Goal: Task Accomplishment & Management: Manage account settings

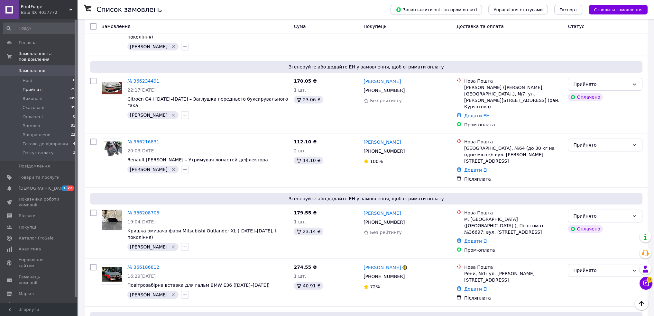
scroll to position [281, 0]
click at [39, 87] on li "Прийняті 25" at bounding box center [39, 89] width 79 height 9
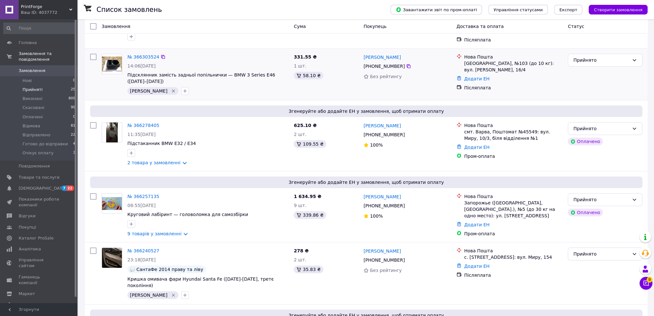
scroll to position [97, 0]
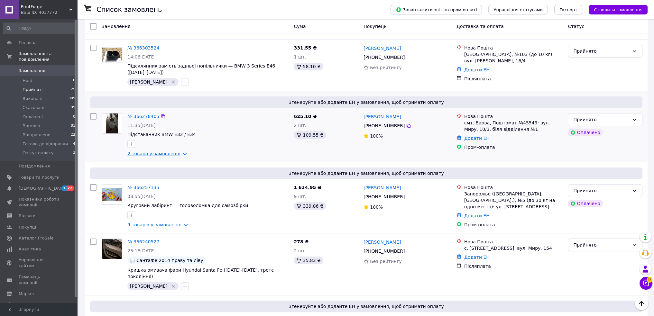
click at [162, 151] on link "2 товара у замовленні" at bounding box center [153, 153] width 53 height 5
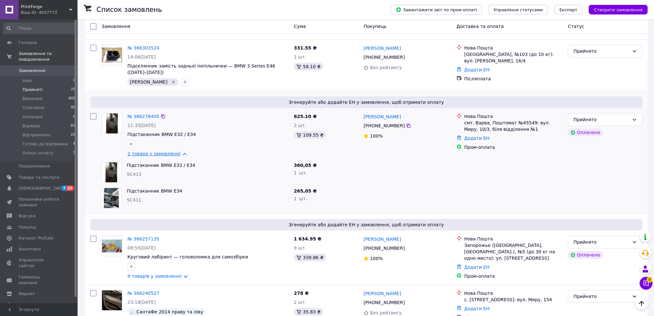
click at [162, 151] on link "2 товара у замовленні" at bounding box center [153, 153] width 53 height 5
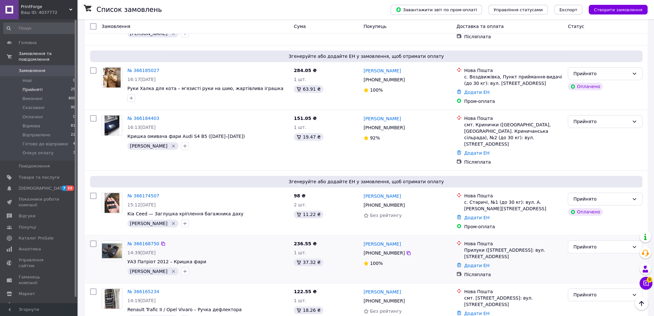
scroll to position [586, 0]
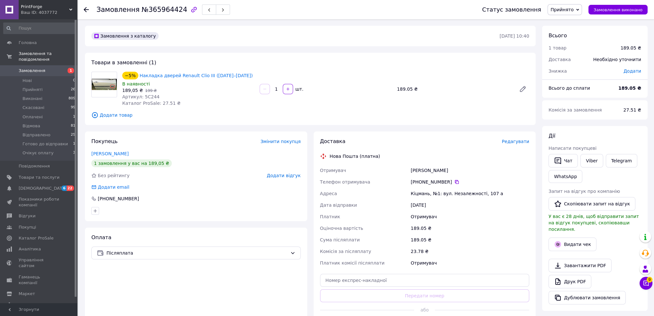
click at [513, 143] on span "Редагувати" at bounding box center [515, 141] width 27 height 5
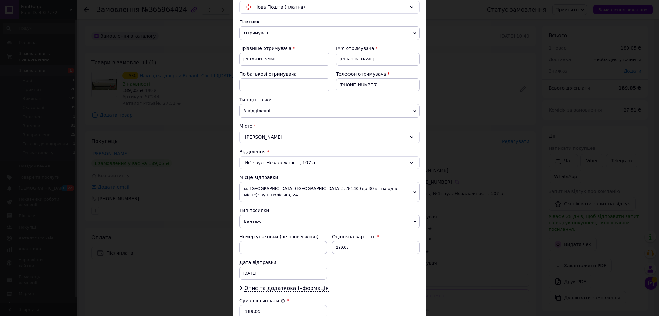
scroll to position [172, 0]
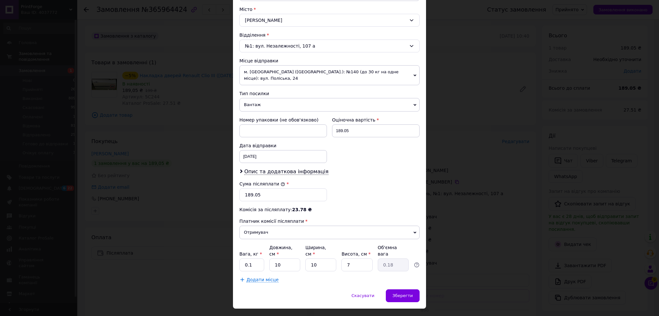
click at [274, 98] on span "Вантаж" at bounding box center [329, 105] width 180 height 14
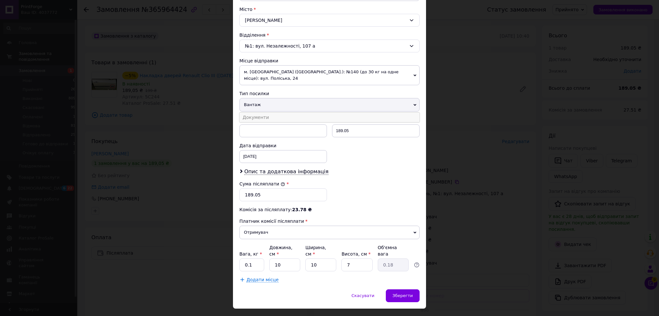
click at [269, 113] on li "Документи" at bounding box center [329, 118] width 180 height 10
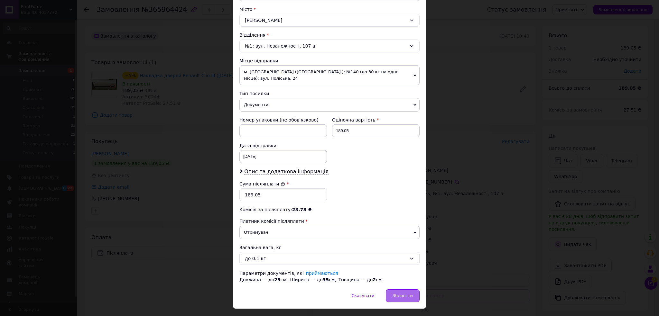
click at [413, 293] on div "Зберегти" at bounding box center [403, 296] width 34 height 13
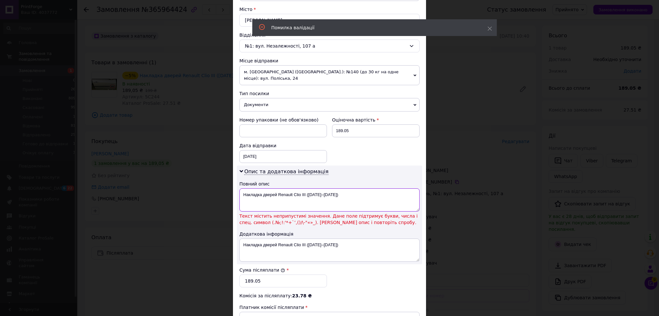
drag, startPoint x: 322, startPoint y: 185, endPoint x: 318, endPoint y: 185, distance: 3.6
click at [320, 189] on textarea "Накладка дверей Renault Clio III (2005–2012)" at bounding box center [329, 200] width 180 height 23
click at [318, 189] on textarea "Накладка дверей Renault Clio III (2005–2012)" at bounding box center [329, 200] width 180 height 23
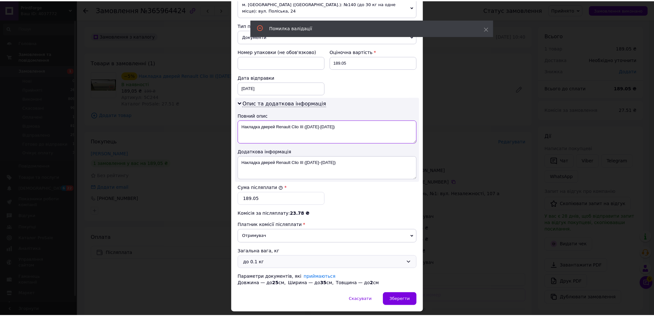
scroll to position [251, 0]
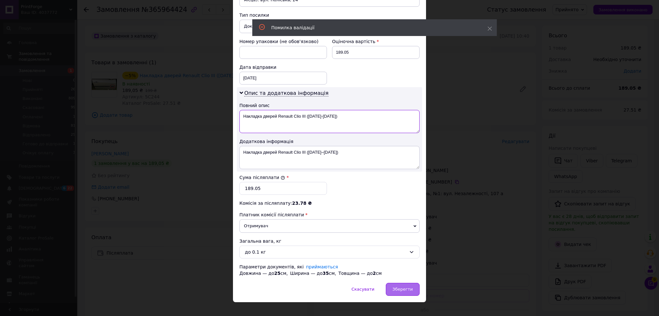
type textarea "Накладка дверей Renault Clio III (2005-2012)"
click at [411, 284] on div "Зберегти" at bounding box center [403, 289] width 34 height 13
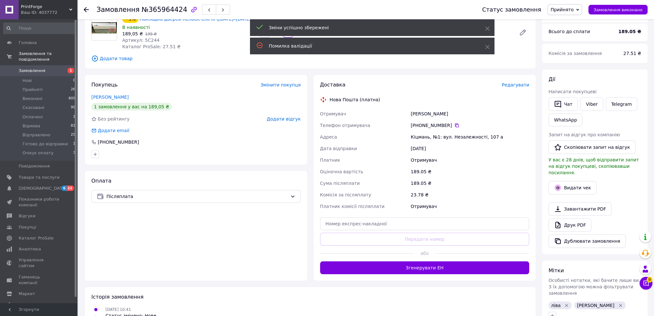
scroll to position [64, 0]
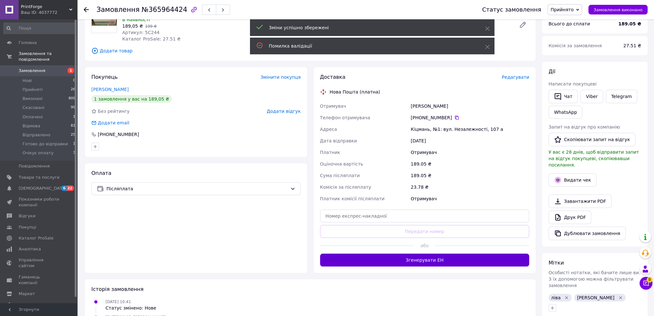
click at [417, 261] on button "Згенерувати ЕН" at bounding box center [424, 260] width 209 height 13
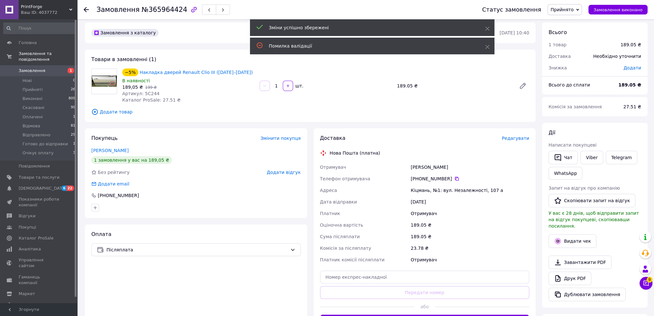
scroll to position [0, 0]
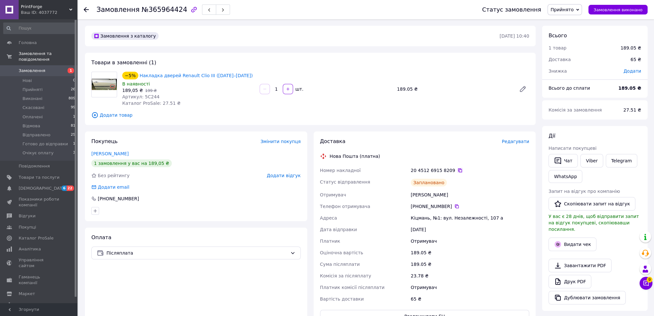
click at [458, 170] on icon at bounding box center [460, 171] width 4 height 4
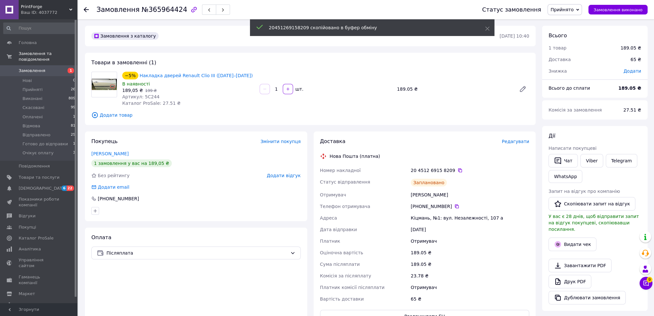
click at [574, 9] on span "Прийнято" at bounding box center [562, 9] width 23 height 5
click at [580, 71] on li "Готово до відправки" at bounding box center [574, 71] width 52 height 10
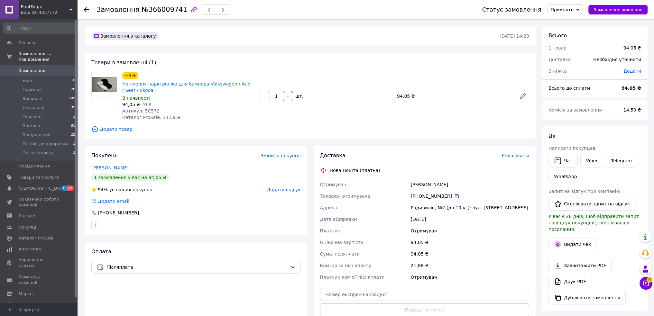
click at [354, 55] on div "Товари в замовленні (1) −5% Кріплення парктроніка для бампера Volkswagen / Audi…" at bounding box center [310, 96] width 451 height 87
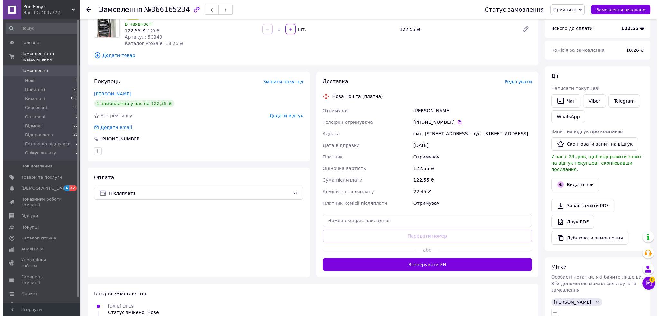
scroll to position [64, 0]
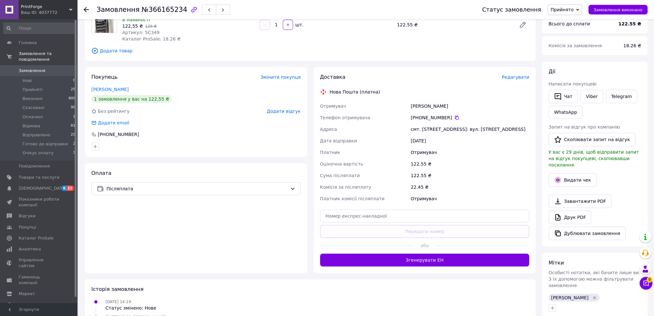
click at [518, 79] on span "Редагувати" at bounding box center [515, 77] width 27 height 5
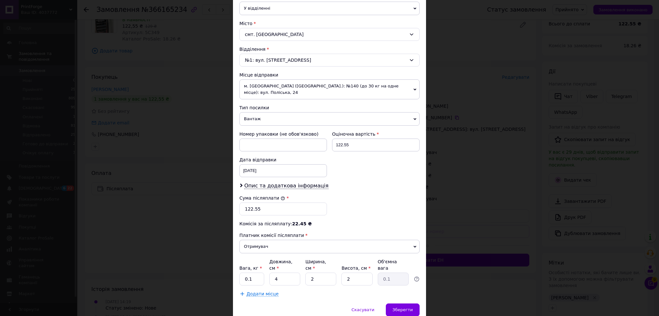
scroll to position [161, 0]
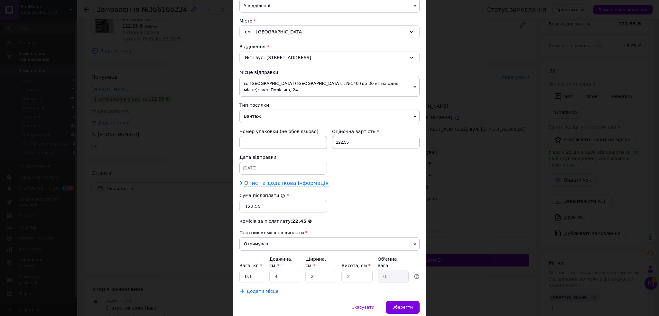
click at [271, 180] on span "Опис та додаткова інформація" at bounding box center [286, 183] width 84 height 6
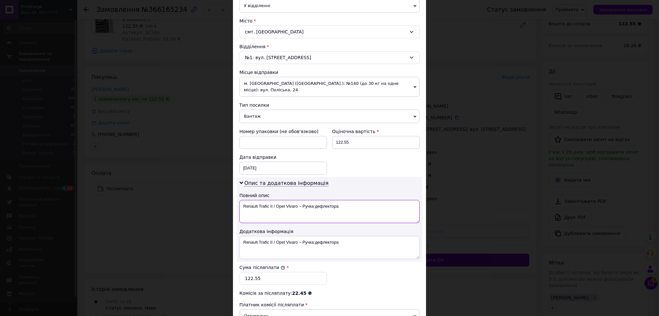
click at [299, 200] on textarea "Renault Trafic II / Opel Vivaro – Ручка дефлектора" at bounding box center [329, 211] width 180 height 23
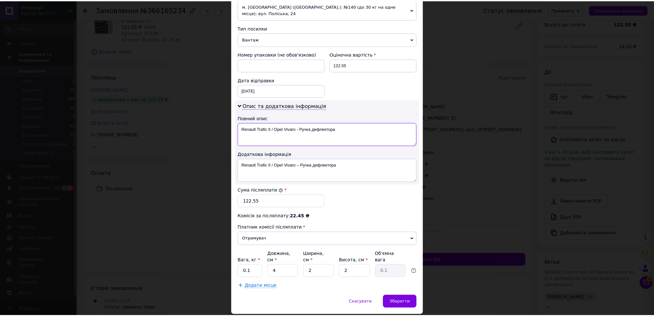
scroll to position [245, 0]
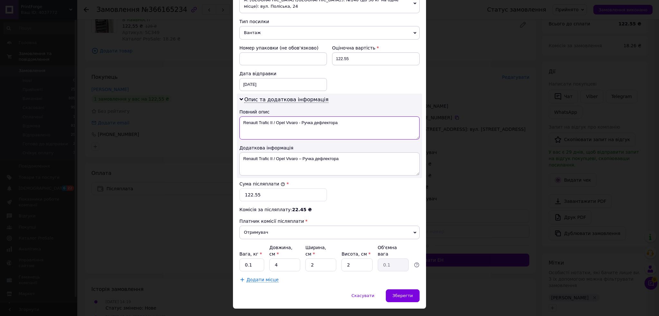
type textarea "Renault Trafic II / Opel Vivaro - Ручка дефлектора"
click at [265, 26] on span "Вантаж" at bounding box center [329, 33] width 180 height 14
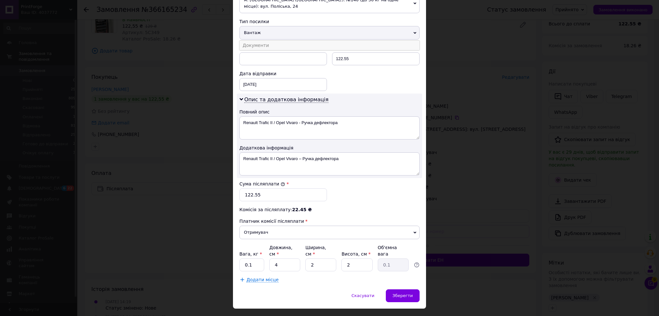
click at [263, 41] on li "Документи" at bounding box center [329, 46] width 180 height 10
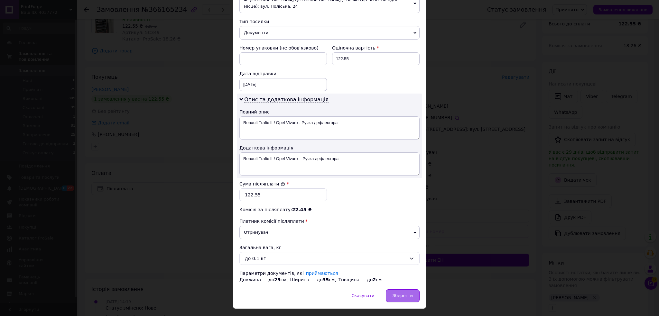
click at [404, 290] on div "Зберегти" at bounding box center [403, 296] width 34 height 13
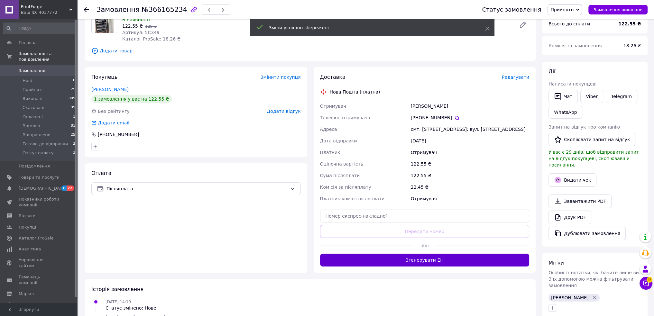
click at [433, 260] on button "Згенерувати ЕН" at bounding box center [424, 260] width 209 height 13
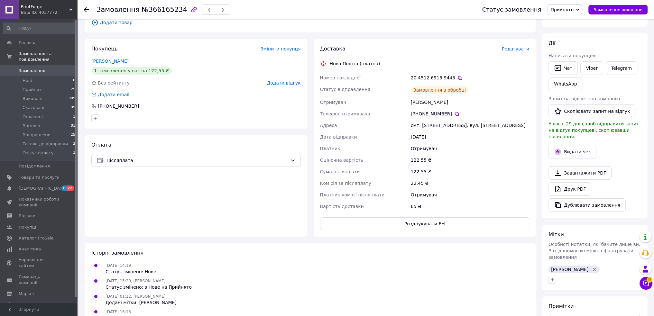
scroll to position [0, 0]
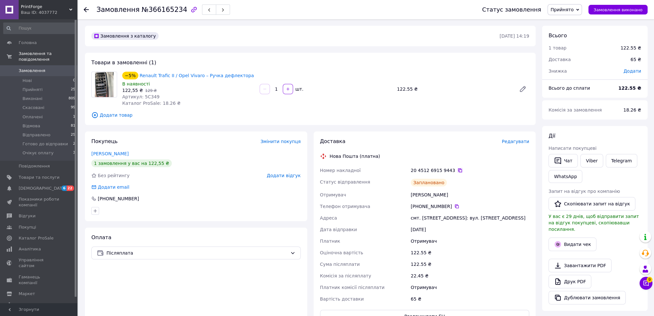
click at [458, 171] on icon at bounding box center [460, 170] width 5 height 5
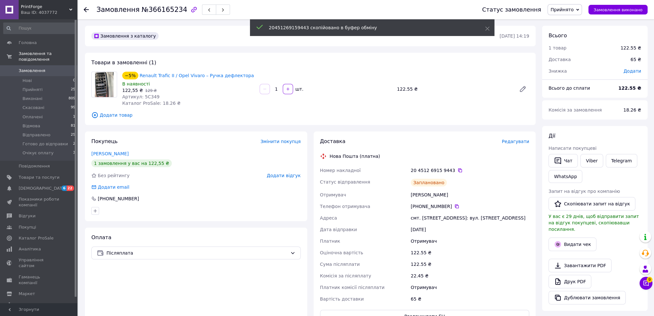
click at [574, 12] on span "Прийнято" at bounding box center [562, 9] width 23 height 5
click at [573, 71] on li "Готово до відправки" at bounding box center [574, 71] width 52 height 10
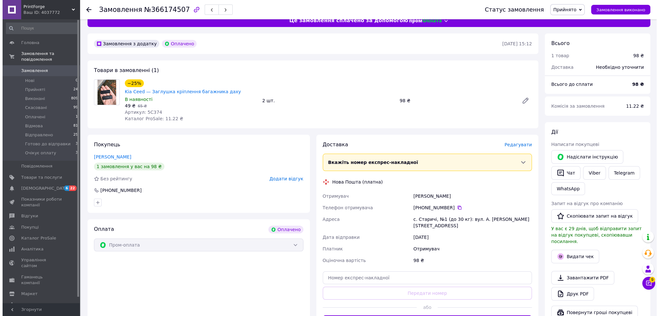
scroll to position [64, 0]
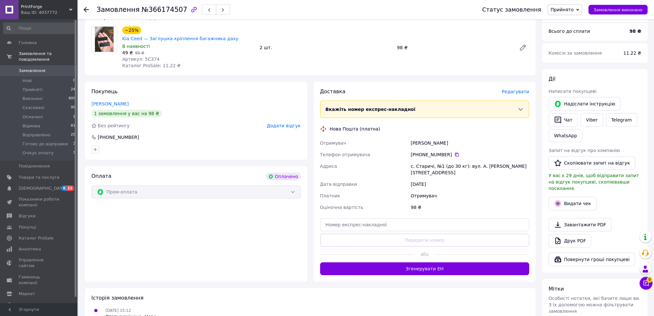
click at [515, 89] on span "Редагувати" at bounding box center [515, 91] width 27 height 5
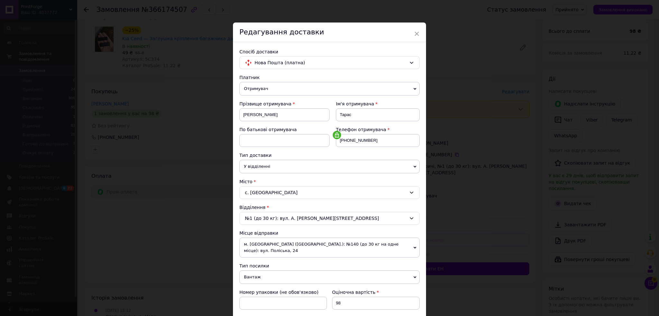
scroll to position [109, 0]
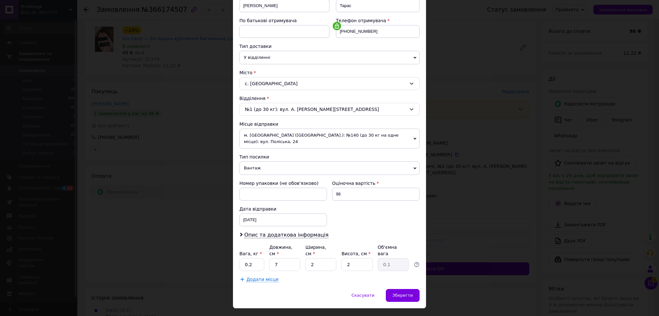
drag, startPoint x: 268, startPoint y: 159, endPoint x: 263, endPoint y: 171, distance: 13.3
click at [268, 162] on span "Вантаж" at bounding box center [329, 169] width 180 height 14
click at [262, 176] on li "Документи" at bounding box center [329, 181] width 180 height 10
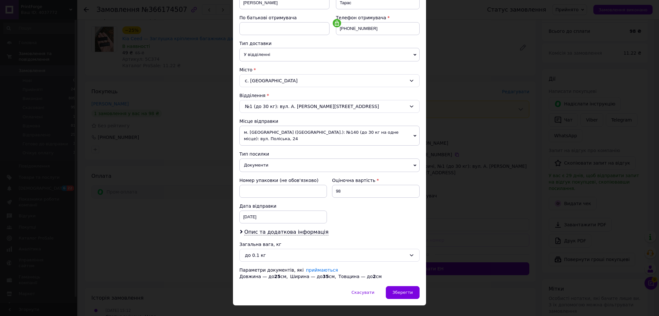
scroll to position [116, 0]
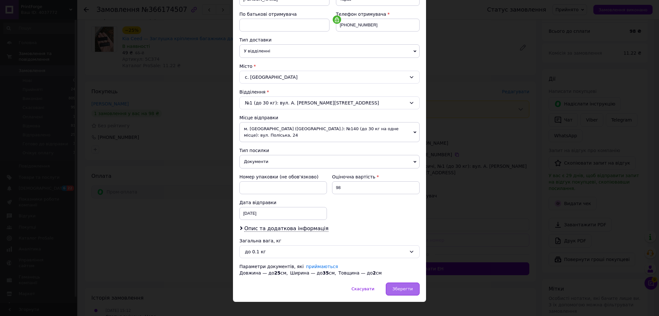
drag, startPoint x: 406, startPoint y: 282, endPoint x: 409, endPoint y: 276, distance: 6.6
click at [407, 287] on span "Зберегти" at bounding box center [403, 289] width 20 height 5
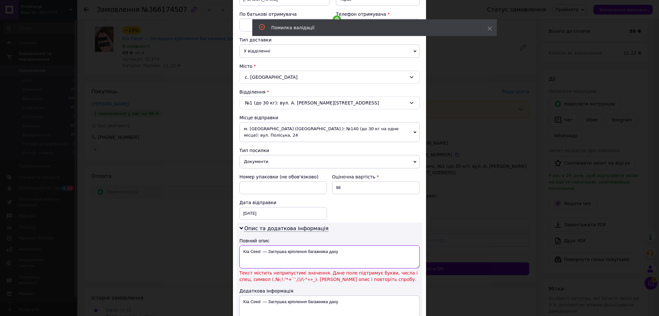
click at [264, 246] on textarea "Kia Ceed — Заглушка кріплення багажника даху" at bounding box center [329, 257] width 180 height 23
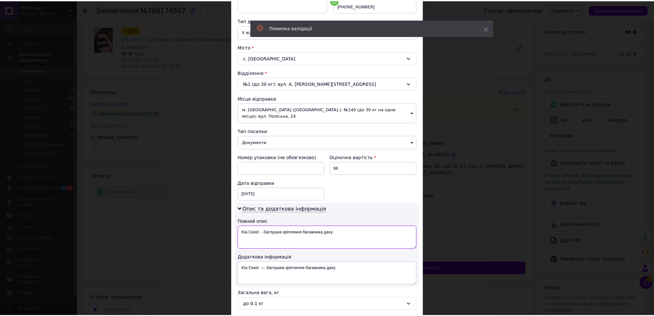
scroll to position [187, 0]
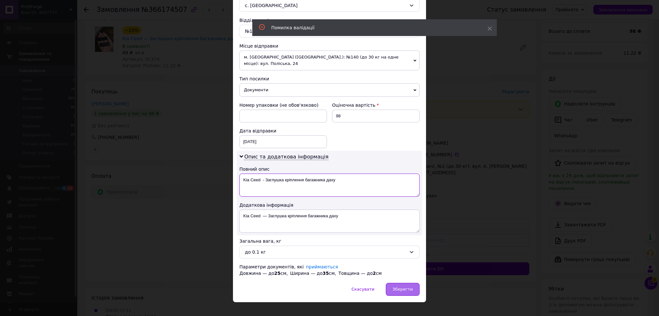
type textarea "Kia Ceed - Заглушка кріплення багажника даху"
click at [409, 283] on div "Зберегти" at bounding box center [403, 289] width 34 height 13
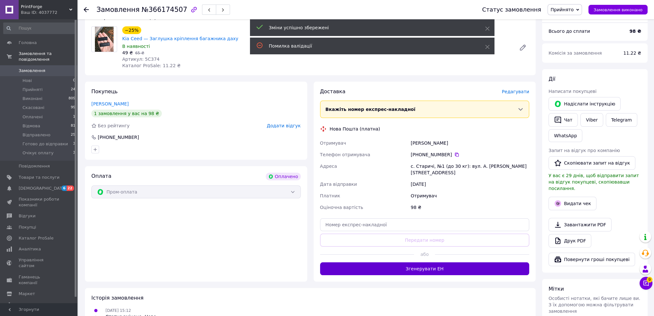
click at [429, 263] on button "Згенерувати ЕН" at bounding box center [424, 269] width 209 height 13
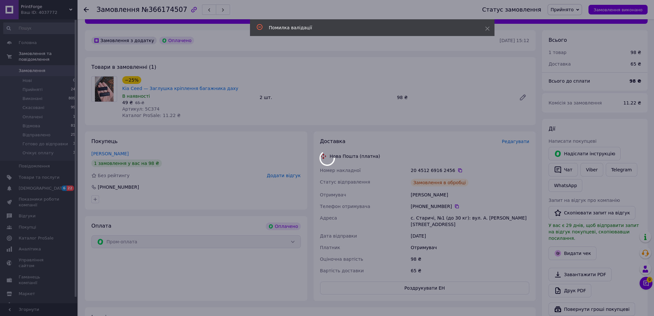
scroll to position [64, 0]
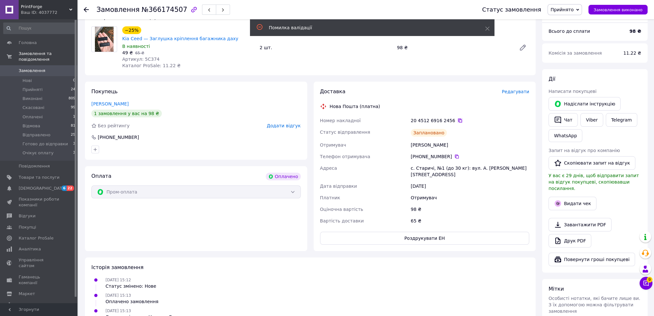
click at [458, 119] on icon at bounding box center [460, 121] width 4 height 4
click at [458, 118] on icon at bounding box center [460, 120] width 5 height 5
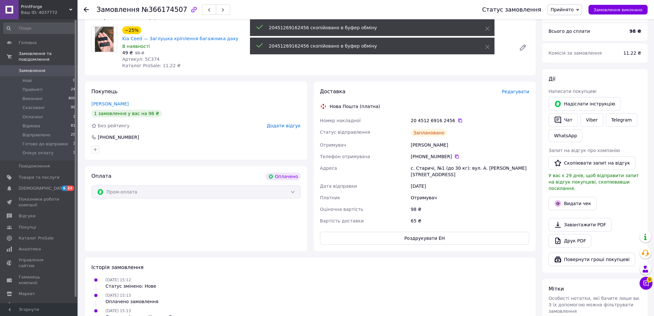
drag, startPoint x: 576, startPoint y: 9, endPoint x: 577, endPoint y: 18, distance: 9.0
click at [574, 9] on span "Прийнято" at bounding box center [562, 9] width 23 height 5
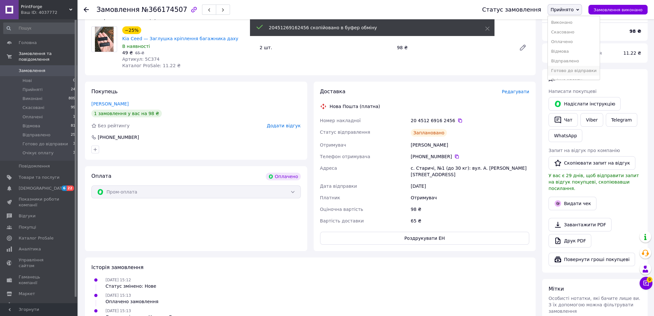
click at [573, 69] on li "Готово до відправки" at bounding box center [574, 71] width 52 height 10
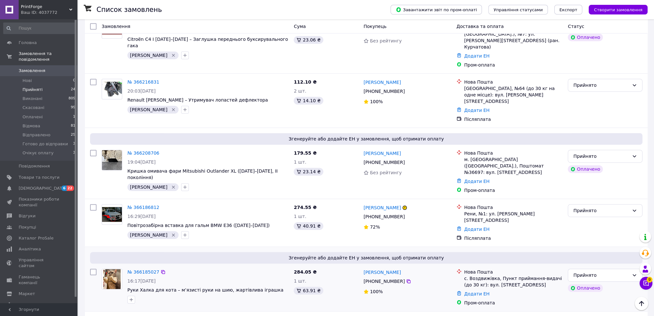
scroll to position [376, 0]
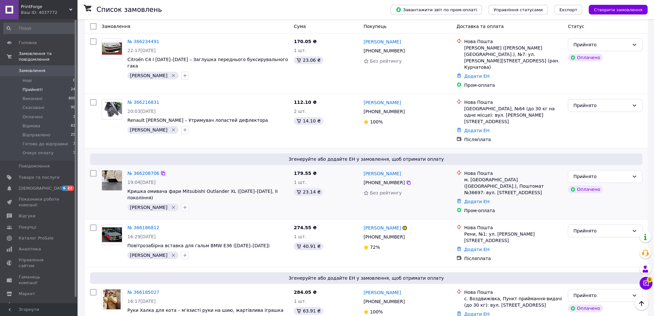
drag, startPoint x: 147, startPoint y: 139, endPoint x: 156, endPoint y: 135, distance: 10.0
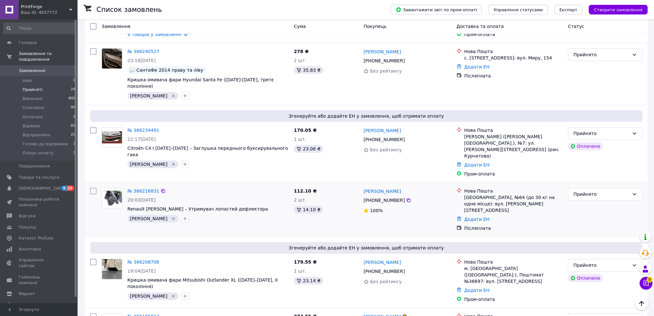
scroll to position [279, 0]
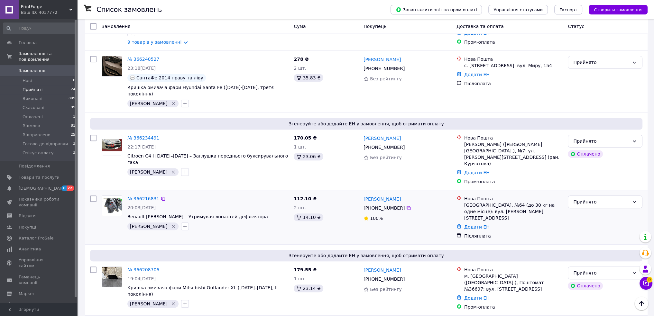
drag, startPoint x: 145, startPoint y: 172, endPoint x: 145, endPoint y: 167, distance: 5.2
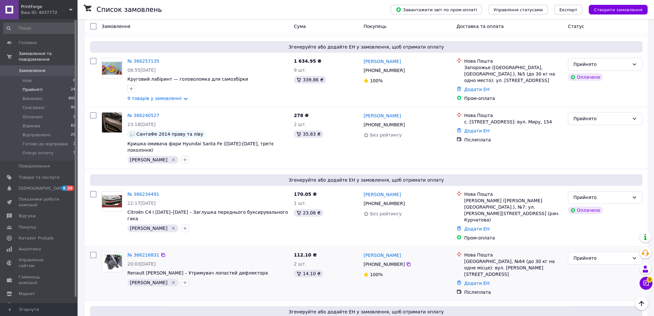
scroll to position [215, 0]
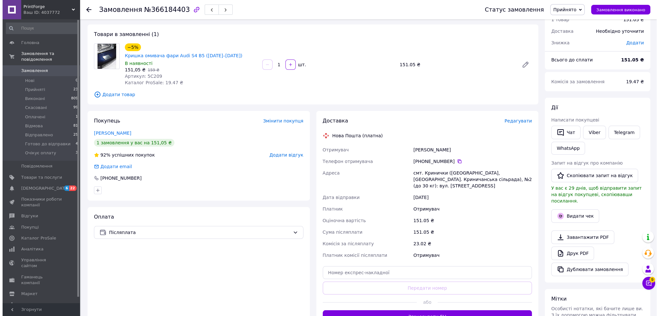
scroll to position [32, 0]
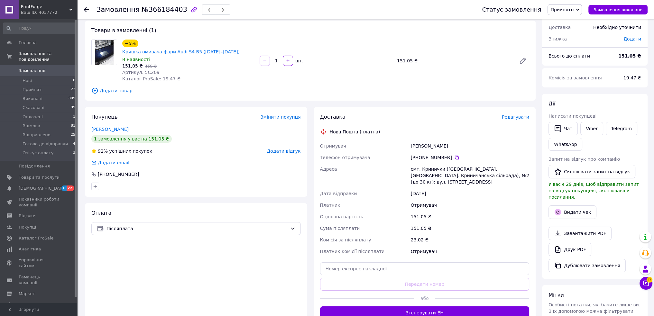
click at [509, 115] on span "Редагувати" at bounding box center [515, 117] width 27 height 5
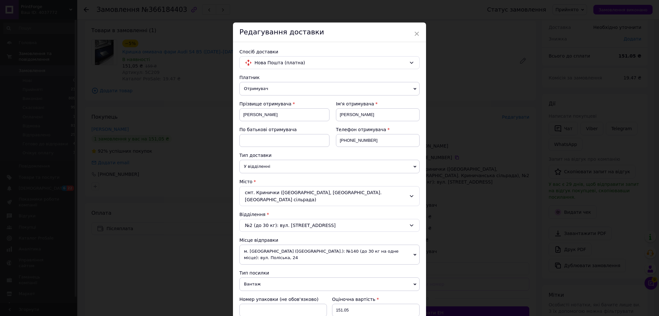
scroll to position [180, 0]
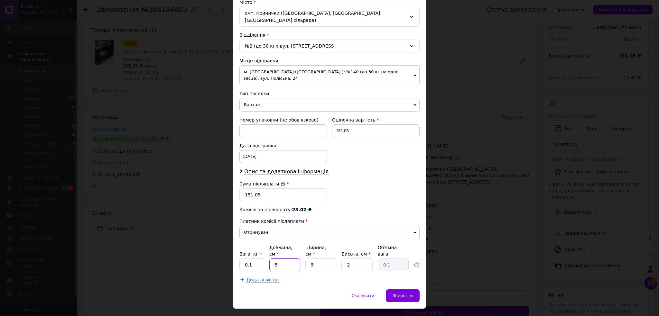
click at [280, 259] on input "5" at bounding box center [284, 265] width 31 height 13
type input "11.5"
click at [323, 259] on input "5" at bounding box center [320, 265] width 31 height 13
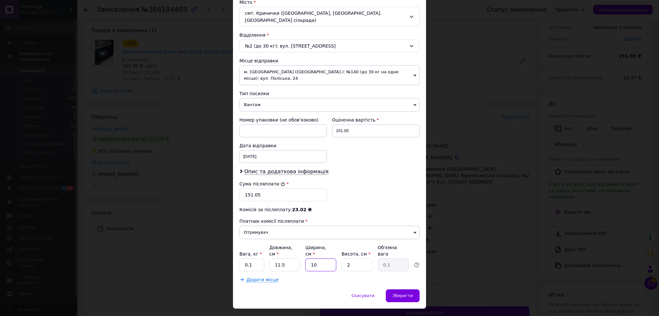
type input "10.5"
click at [353, 259] on input "2" at bounding box center [356, 265] width 31 height 13
type input "5"
type input "0.15"
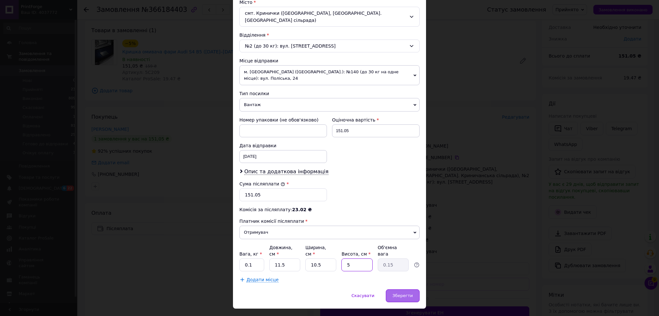
type input "5"
click at [401, 293] on span "Зберегти" at bounding box center [403, 295] width 20 height 5
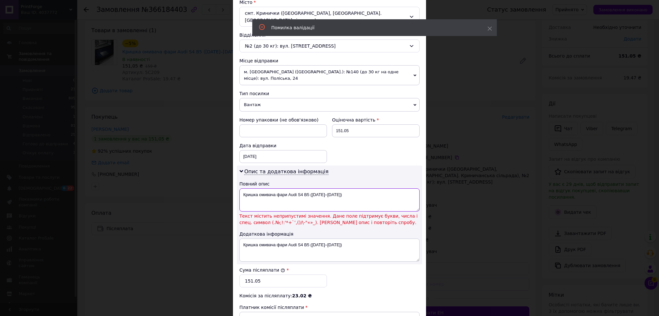
click at [322, 189] on textarea "Кришка омивача фари Audi S4 B5 (1997–2002)" at bounding box center [329, 200] width 180 height 23
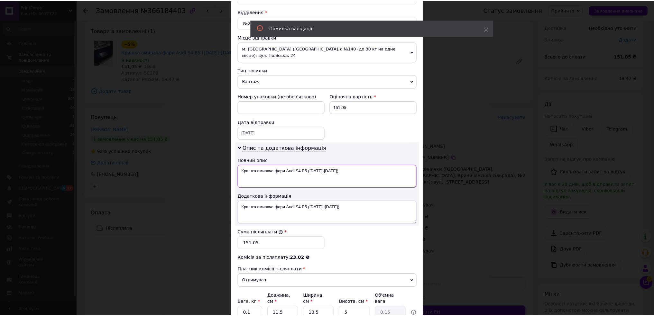
scroll to position [251, 0]
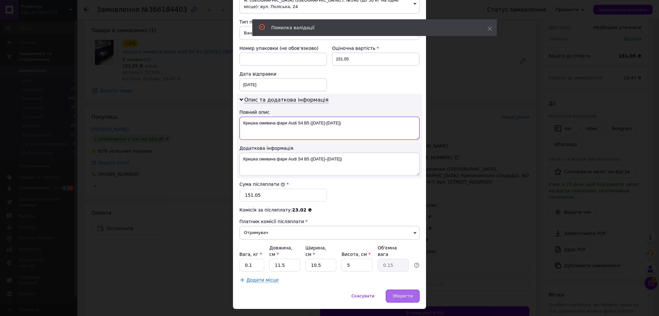
type textarea "Кришка омивача фари Audi S4 B5 (1997-2002)"
drag, startPoint x: 406, startPoint y: 277, endPoint x: 410, endPoint y: 275, distance: 3.6
click at [407, 290] on div "Зберегти" at bounding box center [403, 296] width 34 height 13
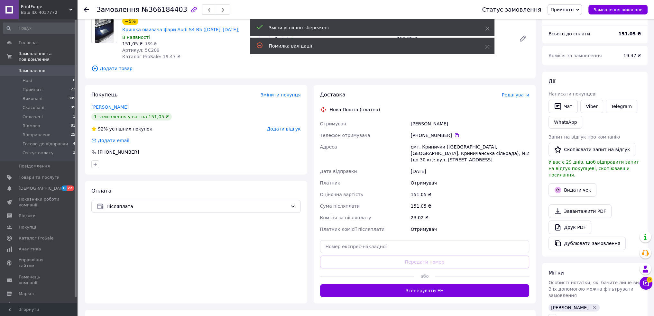
scroll to position [97, 0]
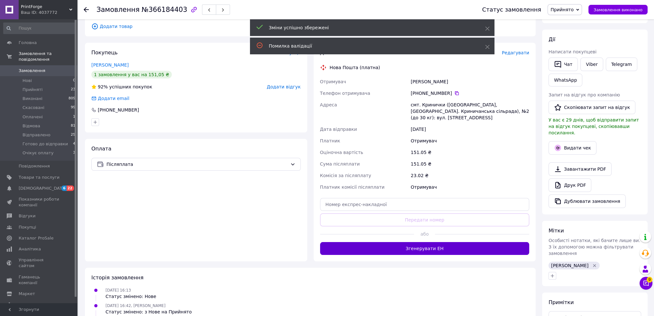
click at [417, 242] on button "Згенерувати ЕН" at bounding box center [424, 248] width 209 height 13
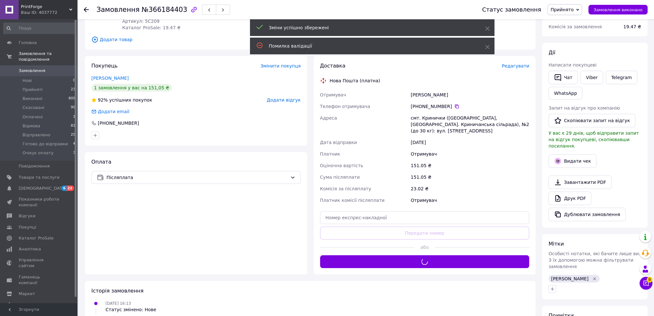
scroll to position [32, 0]
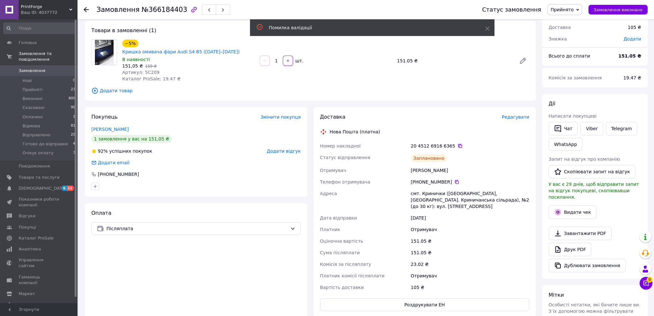
click at [458, 144] on icon at bounding box center [460, 146] width 4 height 4
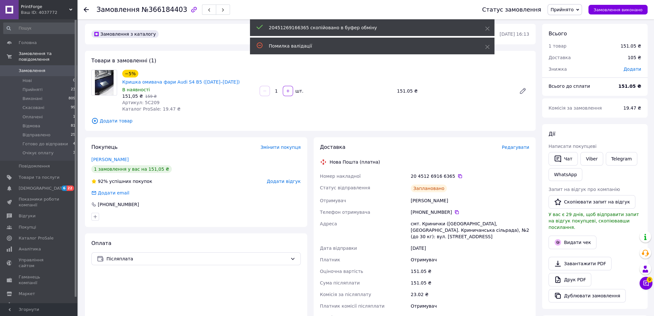
scroll to position [0, 0]
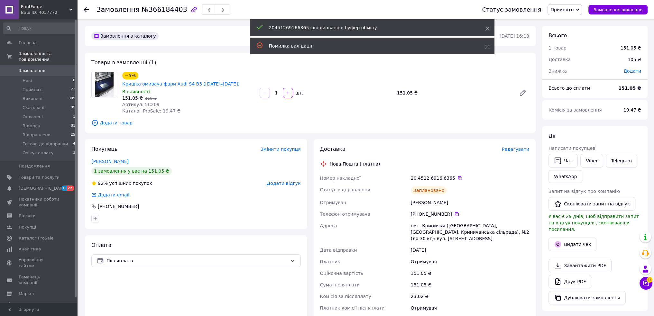
click at [574, 9] on span "Прийнято" at bounding box center [562, 9] width 23 height 5
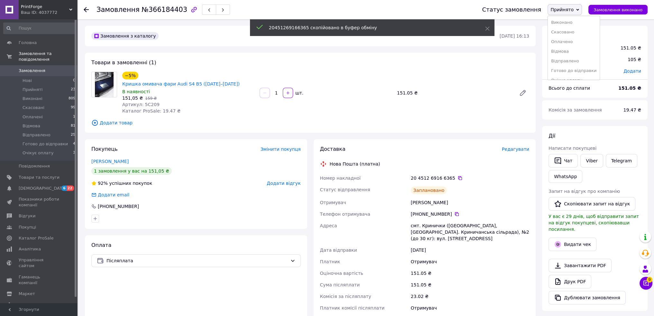
drag, startPoint x: 582, startPoint y: 70, endPoint x: 572, endPoint y: 82, distance: 15.1
click at [581, 70] on li "Готово до відправки" at bounding box center [574, 71] width 52 height 10
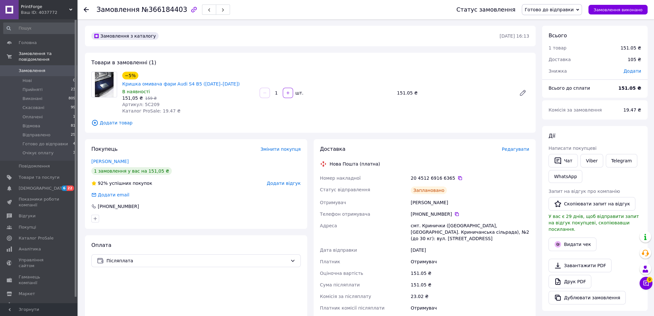
click at [498, 282] on div "151.05 ₴" at bounding box center [470, 285] width 121 height 12
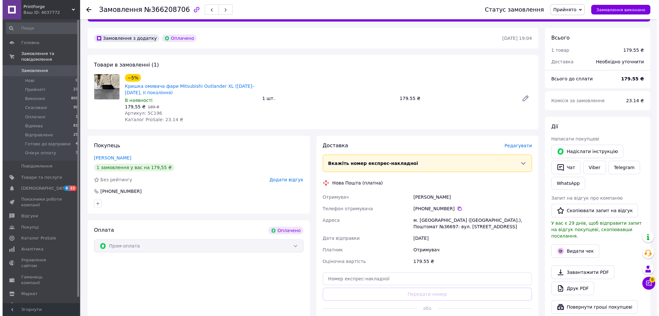
scroll to position [64, 0]
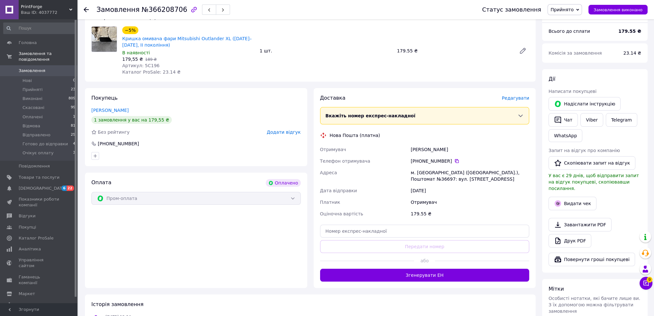
click at [513, 100] on span "Редагувати" at bounding box center [515, 98] width 27 height 5
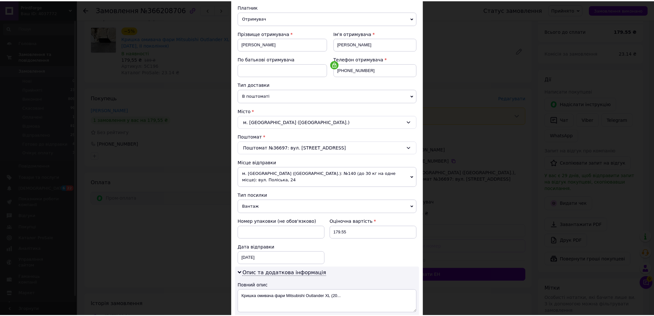
scroll to position [181, 0]
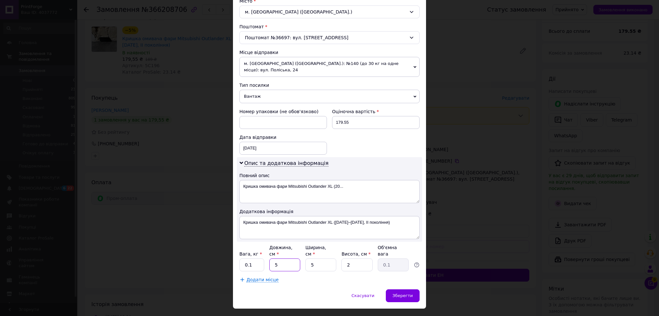
click at [286, 259] on input "5" at bounding box center [284, 265] width 31 height 13
click at [315, 259] on input "5" at bounding box center [320, 265] width 31 height 13
click at [278, 259] on input "11" at bounding box center [284, 265] width 31 height 13
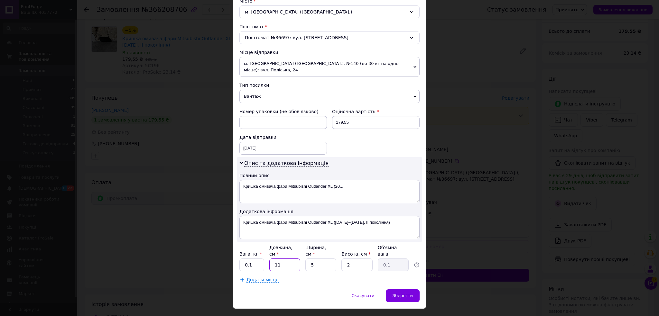
type input "11.5"
click at [327, 259] on input "5" at bounding box center [320, 265] width 31 height 13
type input "10.5"
click at [353, 259] on input "2" at bounding box center [356, 265] width 31 height 13
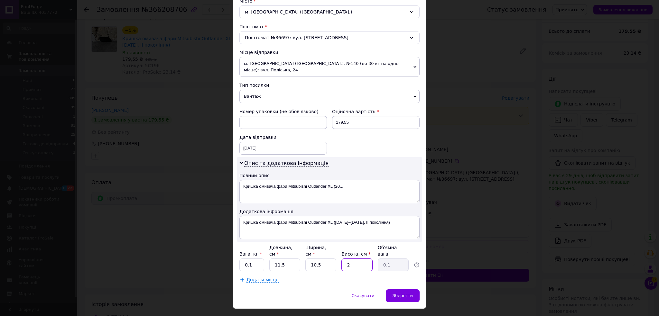
click at [353, 259] on input "2" at bounding box center [356, 265] width 31 height 13
type input "5"
type input "0.15"
type input "5"
click at [406, 293] on span "Зберегти" at bounding box center [403, 295] width 20 height 5
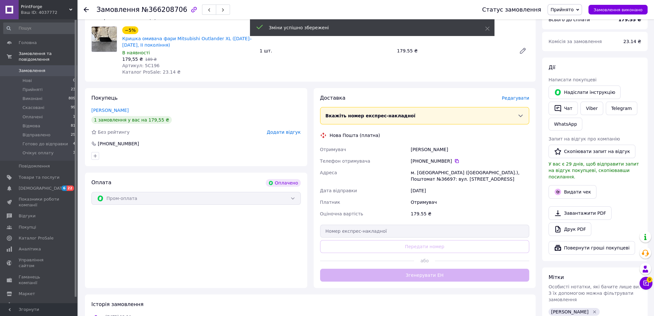
click at [432, 275] on button "Згенерувати ЕН" at bounding box center [424, 275] width 209 height 13
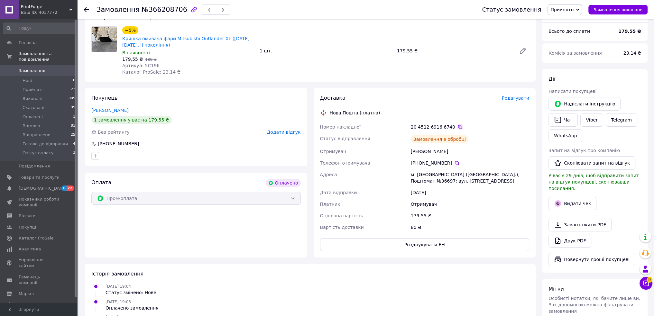
click at [458, 126] on icon at bounding box center [460, 127] width 5 height 5
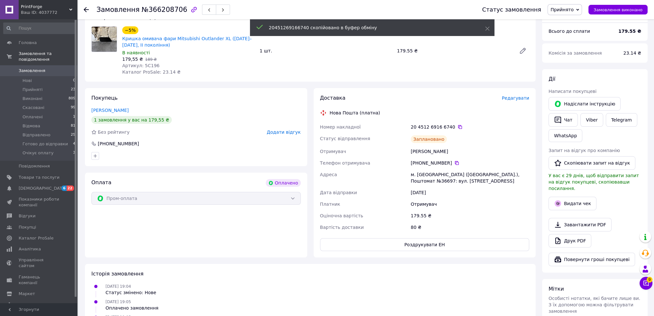
drag, startPoint x: 565, startPoint y: 13, endPoint x: 564, endPoint y: 37, distance: 23.5
click at [565, 13] on span "Прийнято" at bounding box center [565, 9] width 34 height 11
click at [574, 70] on li "Готово до відправки" at bounding box center [574, 71] width 52 height 10
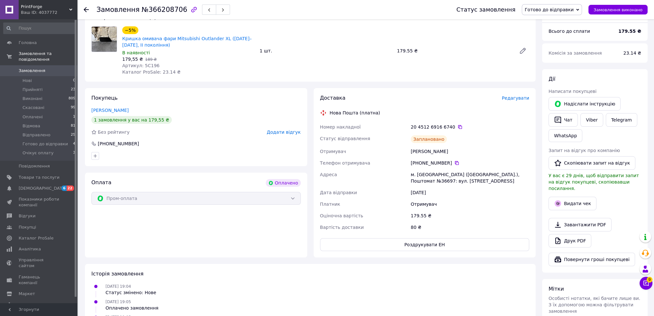
drag, startPoint x: 613, startPoint y: 58, endPoint x: 559, endPoint y: 79, distance: 58.4
click at [613, 58] on div "Комісія за замовлення" at bounding box center [582, 53] width 75 height 14
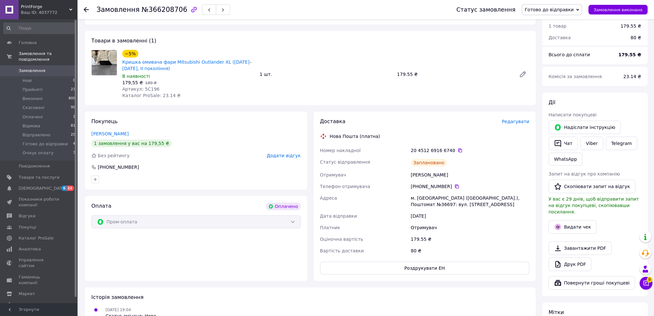
scroll to position [0, 0]
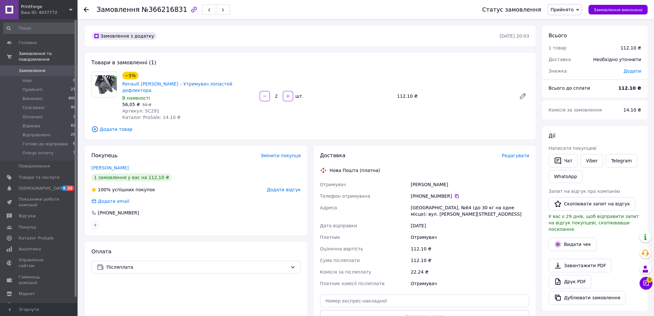
click at [514, 153] on span "Редагувати" at bounding box center [515, 155] width 27 height 5
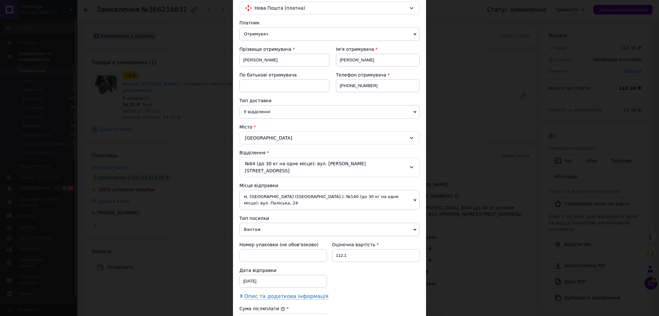
scroll to position [172, 0]
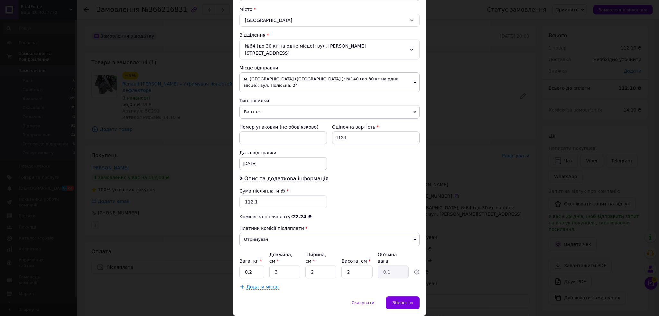
click at [267, 105] on span "Вантаж" at bounding box center [329, 112] width 180 height 14
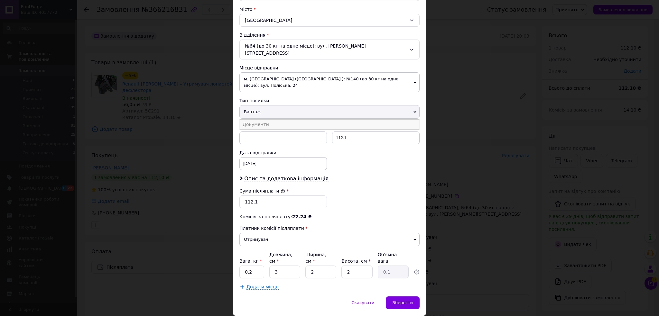
click at [269, 120] on li "Документи" at bounding box center [329, 125] width 180 height 10
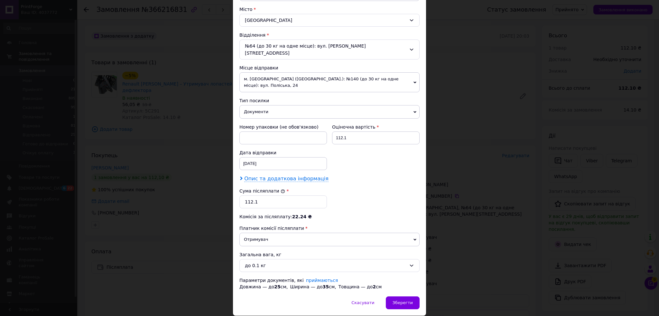
drag, startPoint x: 258, startPoint y: 162, endPoint x: 262, endPoint y: 163, distance: 4.5
click at [258, 176] on span "Опис та додаткова інформація" at bounding box center [286, 179] width 84 height 6
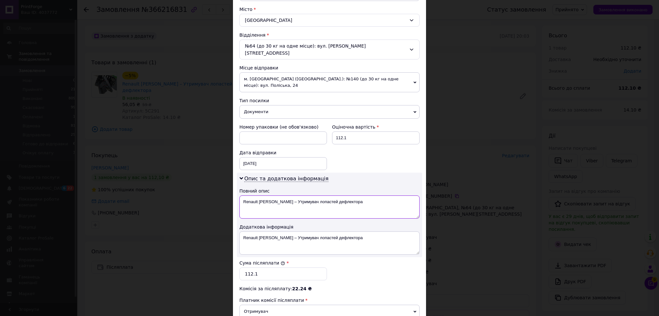
click at [281, 196] on textarea "Renault [PERSON_NAME] – Утримувач лопастей дефлектора" at bounding box center [329, 207] width 180 height 23
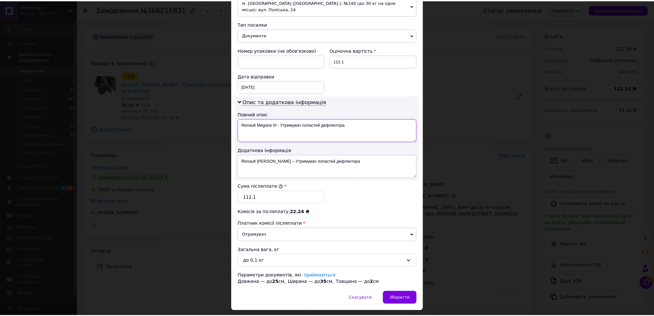
scroll to position [251, 0]
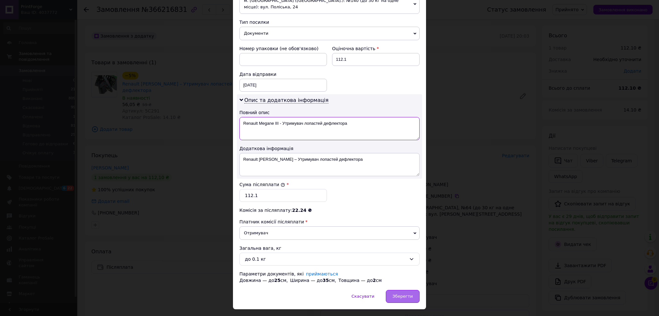
type textarea "Renault Megane III - Утримувач лопастей дефлектора"
click at [404, 290] on div "Зберегти" at bounding box center [403, 296] width 34 height 13
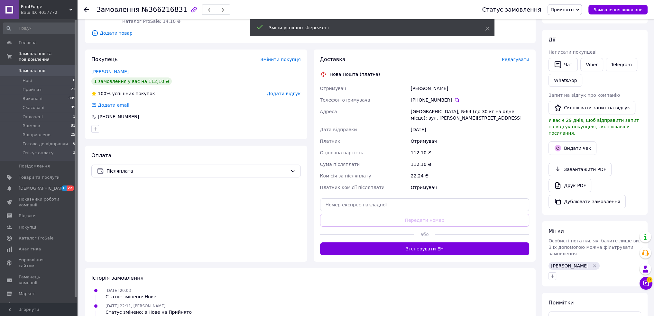
scroll to position [97, 0]
click at [418, 242] on button "Згенерувати ЕН" at bounding box center [424, 248] width 209 height 13
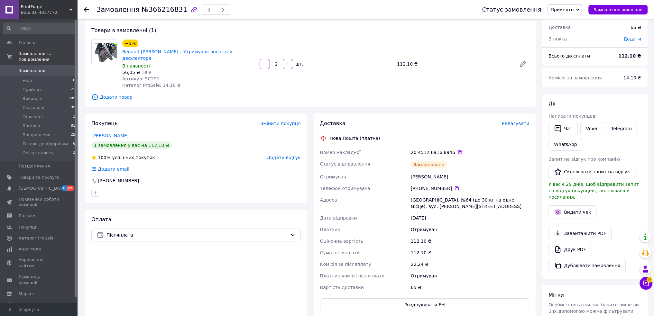
click at [458, 151] on icon at bounding box center [460, 153] width 4 height 4
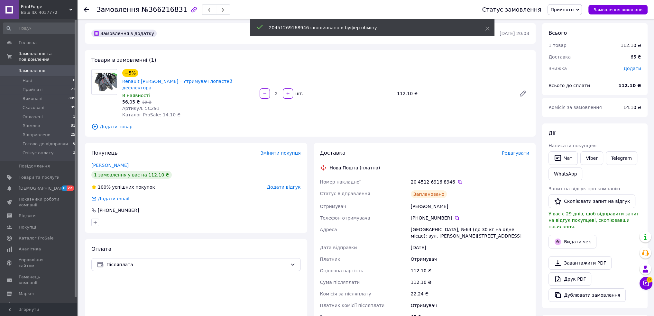
scroll to position [0, 0]
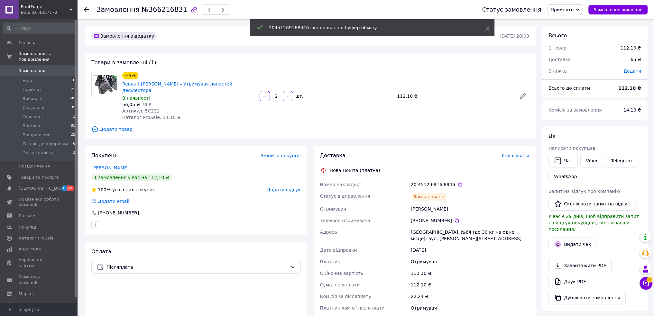
click at [574, 8] on span "Прийнято" at bounding box center [562, 9] width 23 height 5
click at [574, 69] on li "Готово до відправки" at bounding box center [574, 71] width 52 height 10
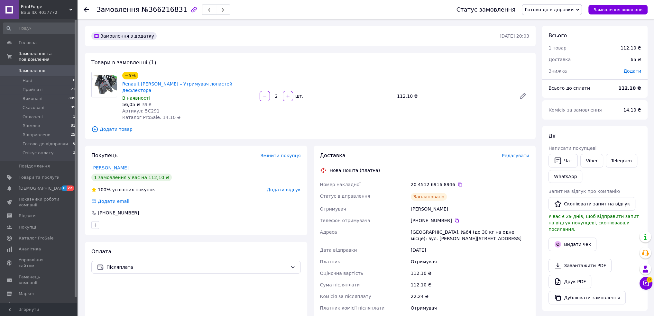
click at [598, 131] on div "Дії Написати покупцеві   Чат Viber Telegram WhatsApp Запит на відгук про компан…" at bounding box center [595, 218] width 106 height 185
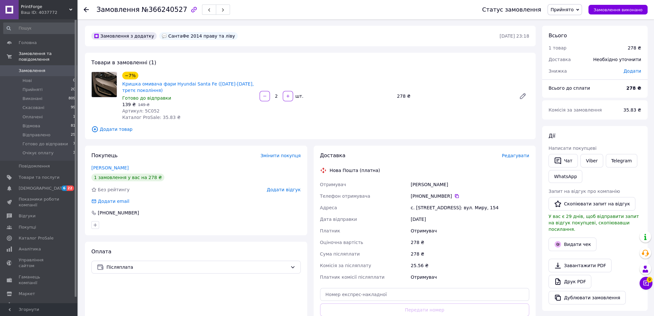
click at [521, 156] on span "Редагувати" at bounding box center [515, 155] width 27 height 5
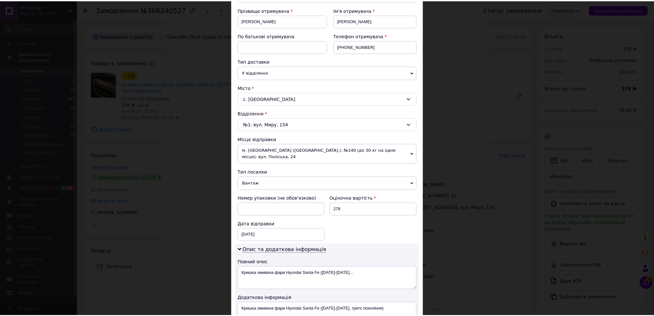
scroll to position [245, 0]
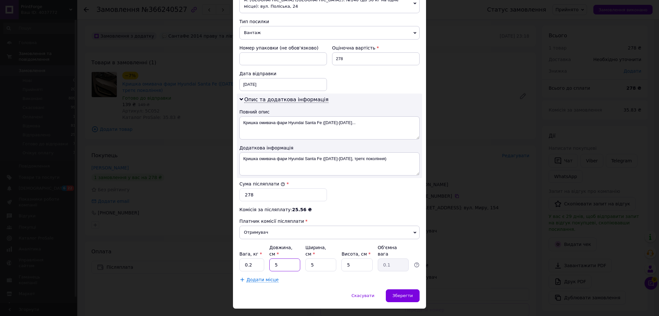
click at [288, 259] on input "5" at bounding box center [284, 265] width 31 height 13
type input "11.5"
click at [321, 259] on input "5" at bounding box center [320, 265] width 31 height 13
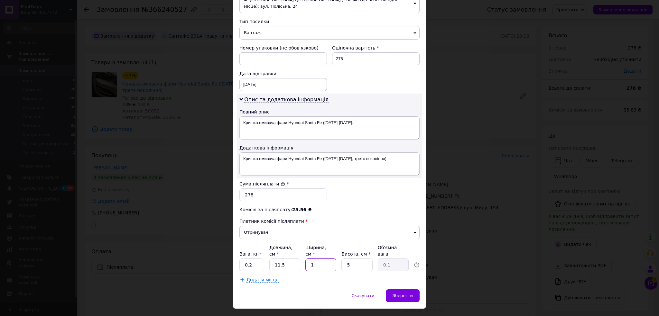
type input "10.5"
type input "0.15"
click at [400, 293] on span "Зберегти" at bounding box center [403, 295] width 20 height 5
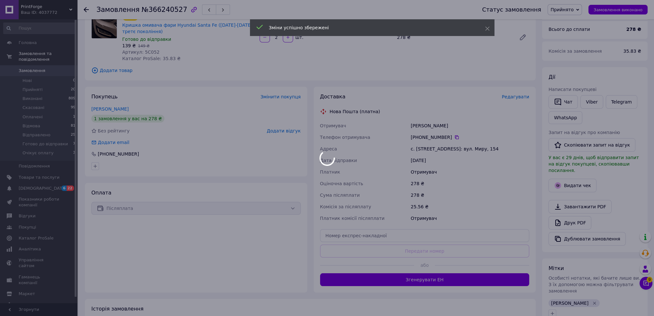
scroll to position [161, 0]
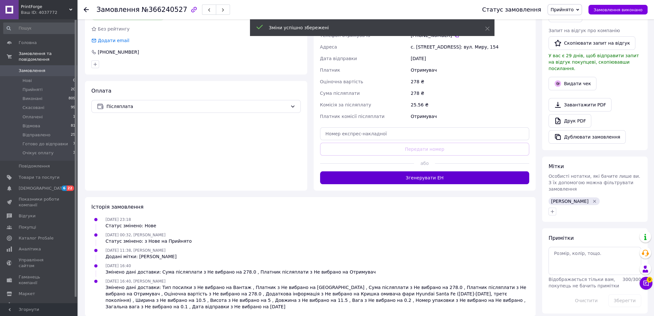
click at [428, 182] on button "Згенерувати ЕН" at bounding box center [424, 178] width 209 height 13
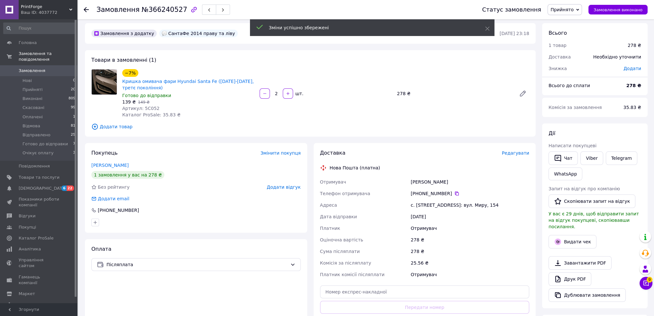
scroll to position [0, 0]
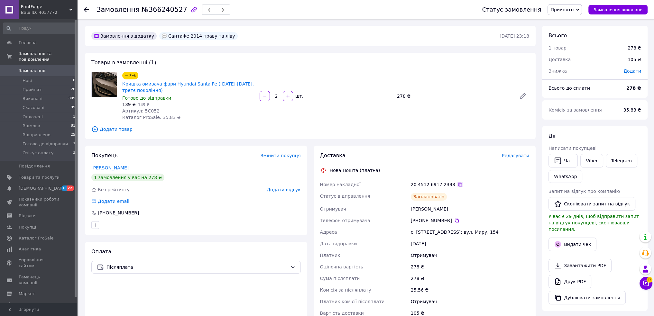
click at [458, 184] on icon at bounding box center [460, 184] width 5 height 5
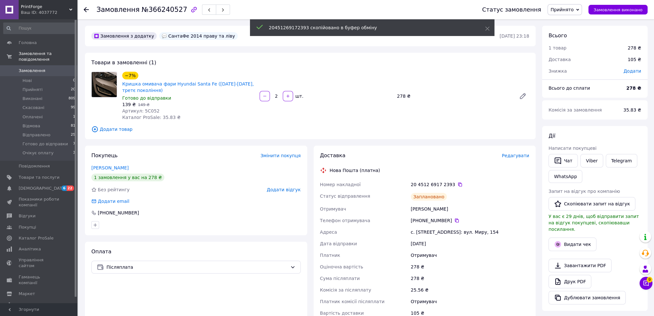
drag, startPoint x: 568, startPoint y: 13, endPoint x: 572, endPoint y: 36, distance: 23.5
click at [568, 12] on span "Прийнято" at bounding box center [565, 9] width 34 height 11
click at [579, 73] on li "Готово до відправки" at bounding box center [574, 71] width 52 height 10
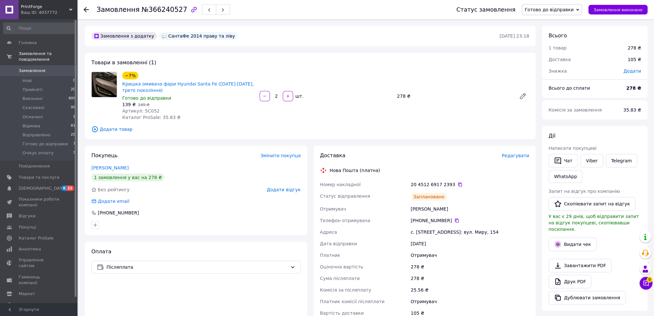
click at [588, 131] on div "Дії Написати покупцеві   Чат Viber Telegram WhatsApp Запит на відгук про компан…" at bounding box center [595, 218] width 106 height 185
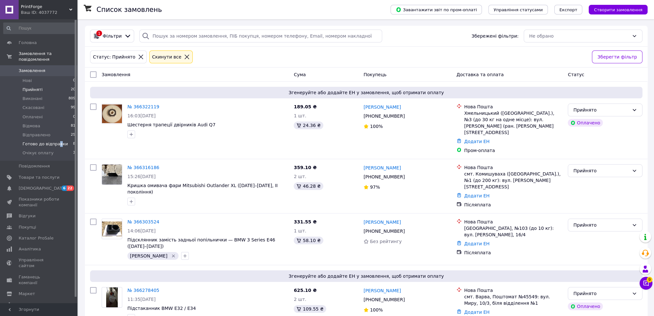
click at [55, 142] on li "Готово до відправки 8" at bounding box center [39, 144] width 79 height 9
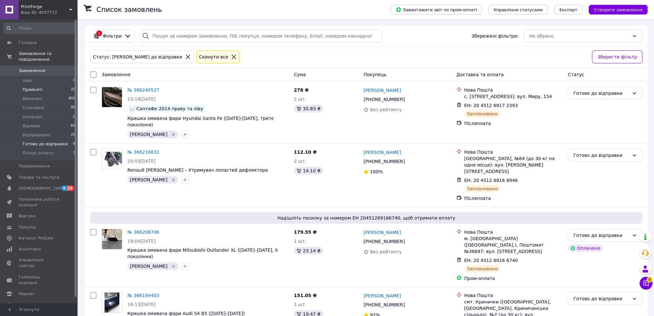
click at [39, 87] on span "Прийняті" at bounding box center [33, 90] width 20 height 6
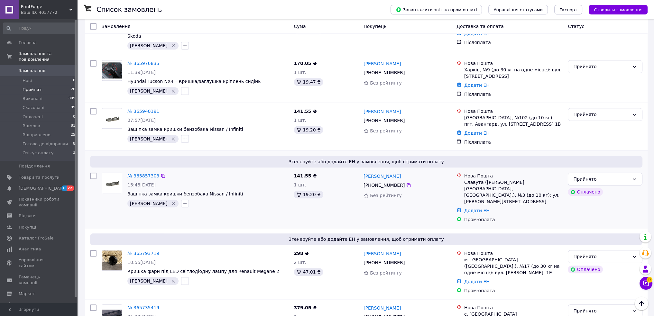
scroll to position [904, 0]
